Goal: Task Accomplishment & Management: Complete application form

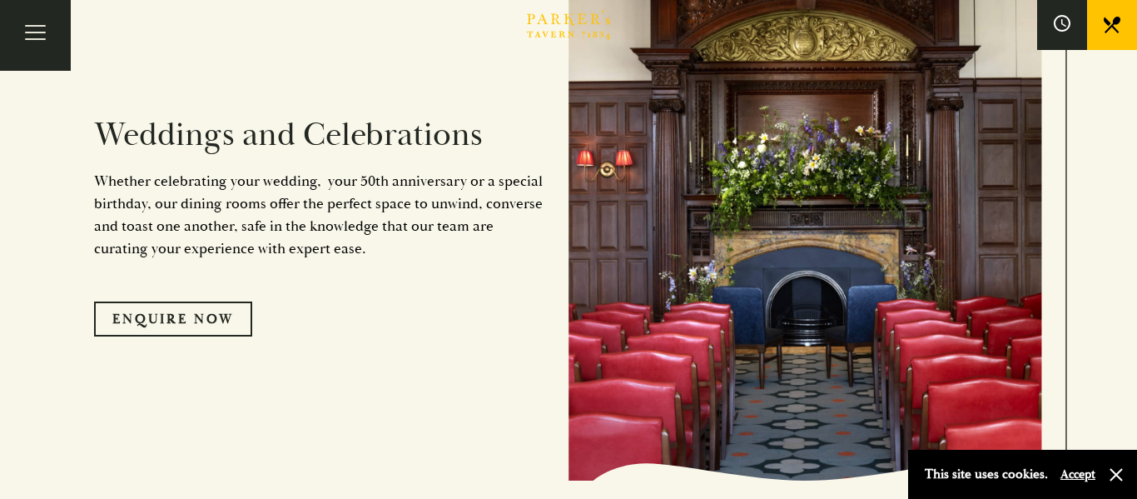
scroll to position [1725, 0]
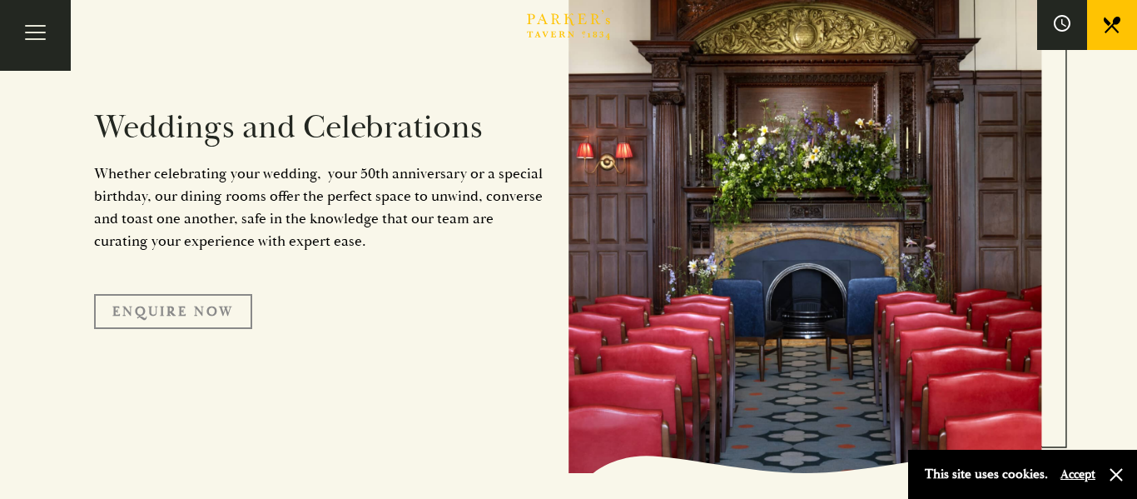
click at [191, 310] on link "Enquire Now" at bounding box center [173, 311] width 158 height 35
